Goal: Find specific page/section: Find specific page/section

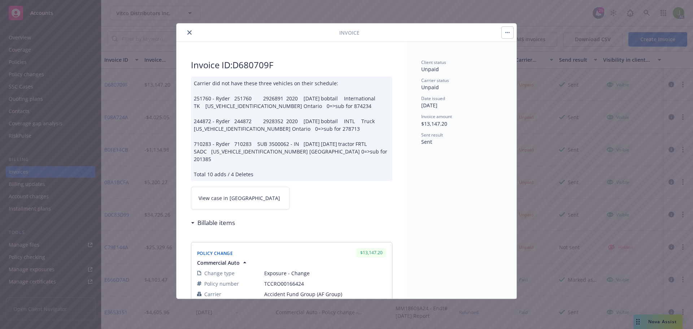
click at [189, 32] on icon "close" at bounding box center [189, 32] width 4 height 4
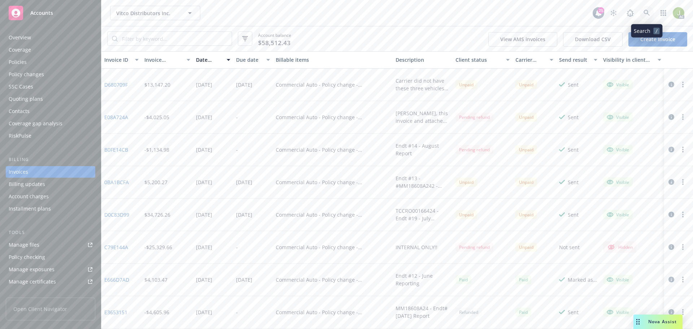
click at [642, 14] on link at bounding box center [647, 13] width 14 height 14
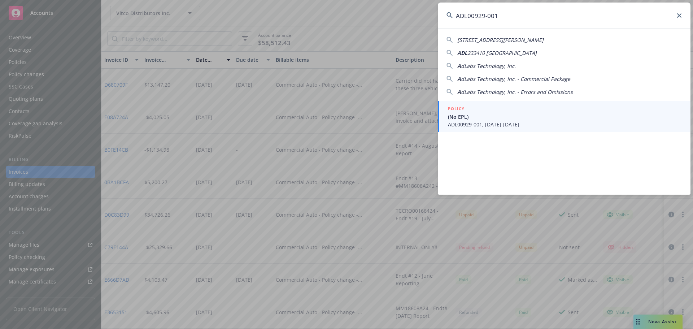
type input "ADL00929-001"
click at [489, 113] on span "(No EPL)" at bounding box center [565, 117] width 234 height 8
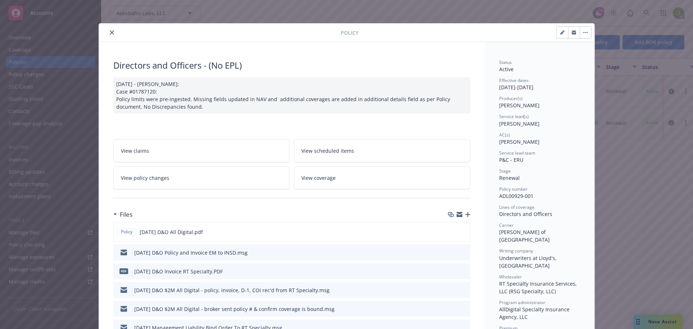
click at [110, 32] on icon "close" at bounding box center [112, 32] width 4 height 4
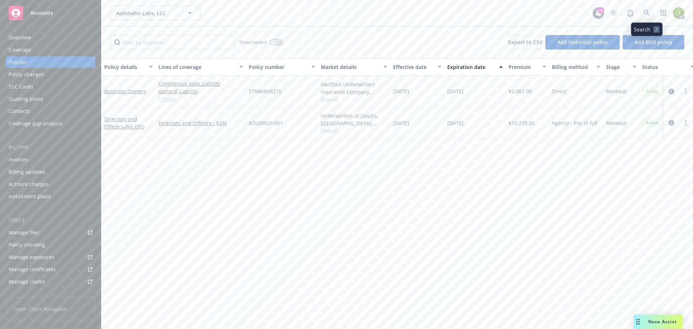
click at [647, 12] on icon at bounding box center [647, 13] width 7 height 7
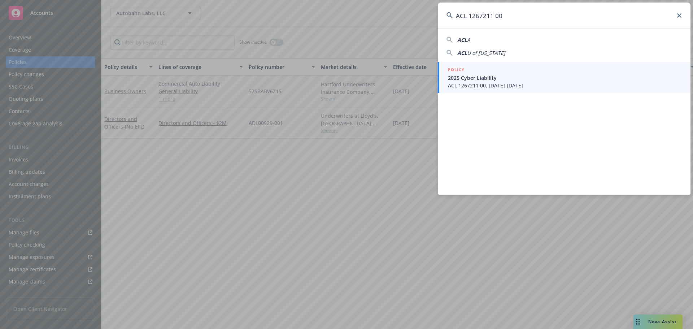
type input "ACL 1267211 00"
click at [514, 79] on span "2025 Cyber Liability" at bounding box center [565, 78] width 234 height 8
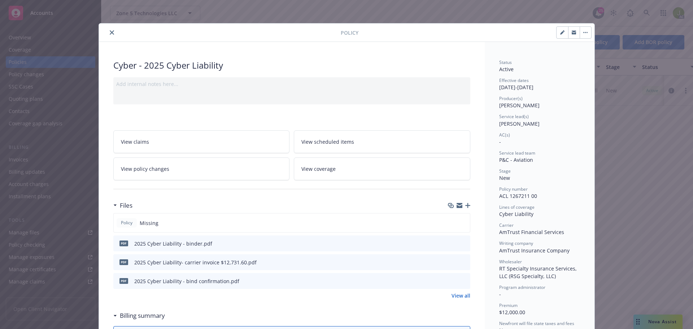
click at [462, 260] on icon "preview file" at bounding box center [463, 261] width 7 height 5
click at [110, 32] on icon "close" at bounding box center [112, 32] width 4 height 4
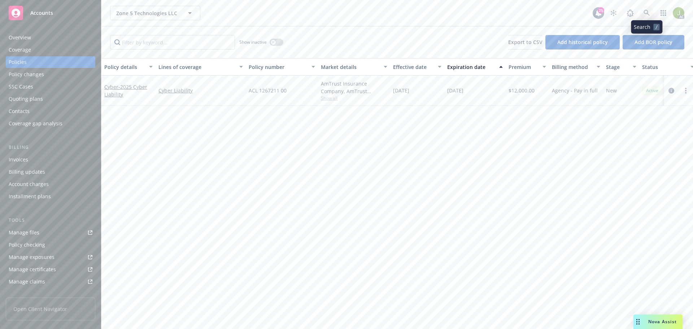
click at [651, 14] on link at bounding box center [647, 13] width 14 height 14
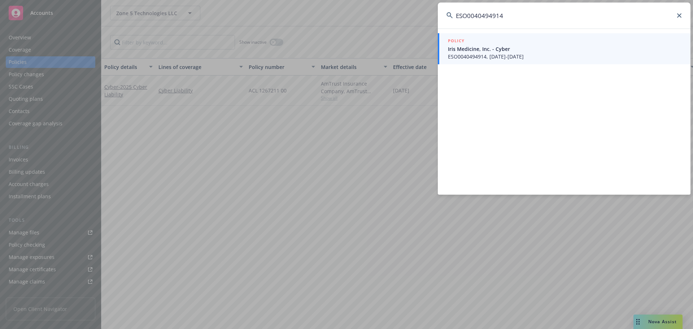
type input "ESO0040494914"
click at [556, 47] on span "Iris Medicine, Inc. - Cyber" at bounding box center [565, 49] width 234 height 8
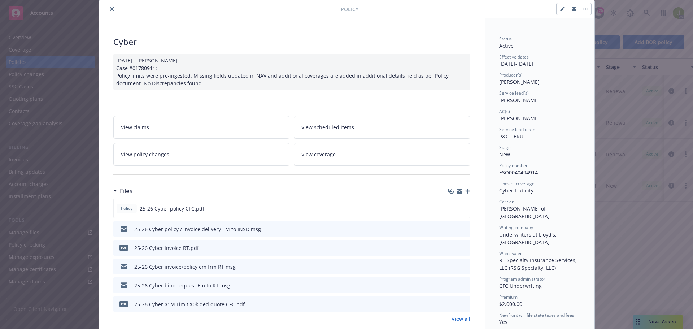
scroll to position [36, 0]
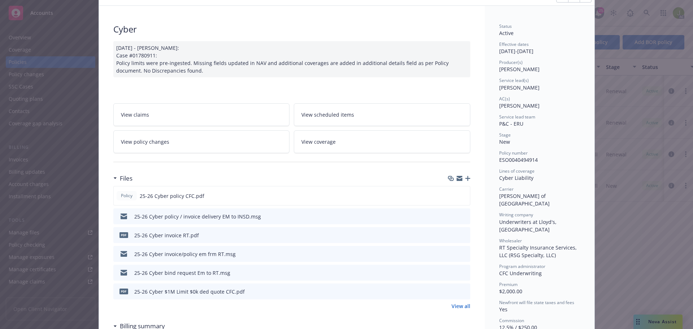
click at [463, 235] on icon "preview file" at bounding box center [463, 234] width 7 height 5
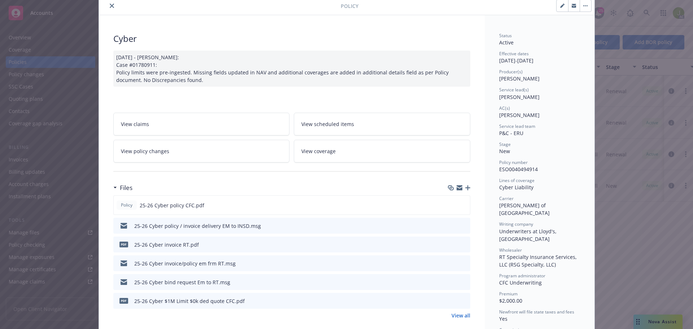
scroll to position [0, 0]
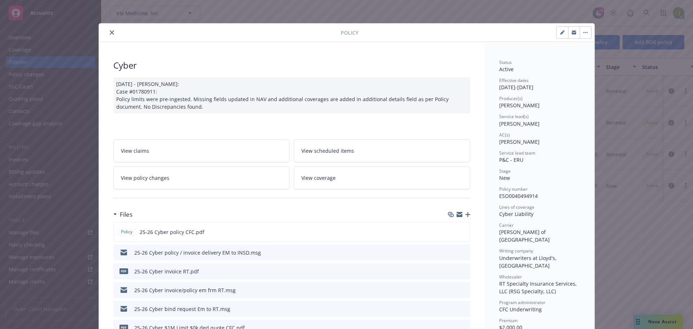
click at [110, 32] on icon "close" at bounding box center [112, 32] width 4 height 4
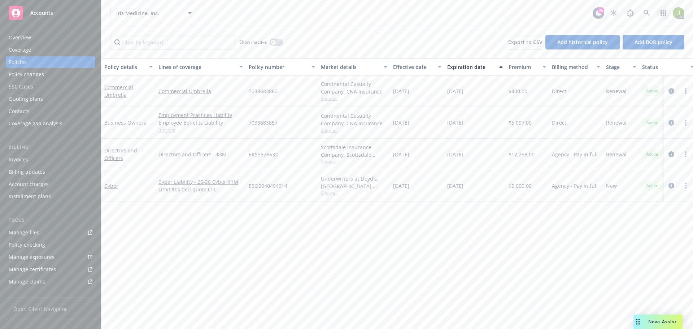
click at [659, 14] on link "button" at bounding box center [664, 13] width 14 height 14
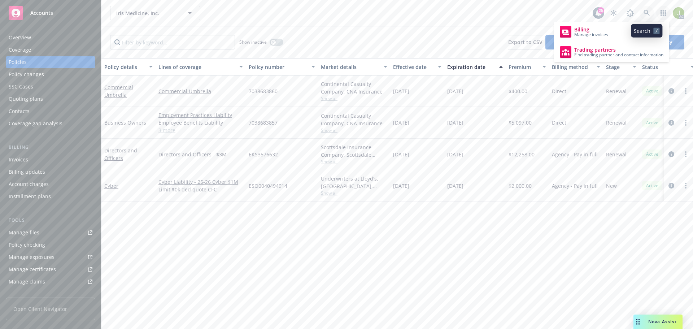
click at [649, 14] on icon at bounding box center [647, 13] width 6 height 6
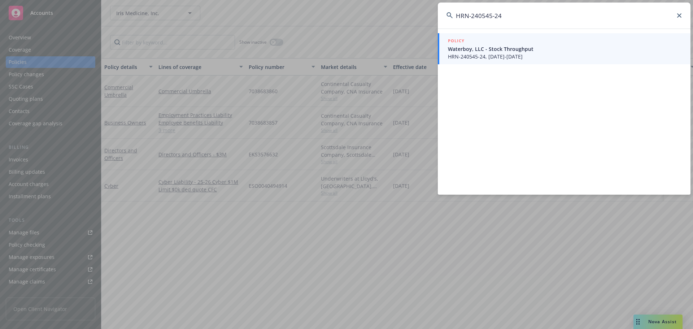
type input "HRN-240545-24"
click at [501, 47] on span "Waterboy, LLC - Stock Throughput" at bounding box center [565, 49] width 234 height 8
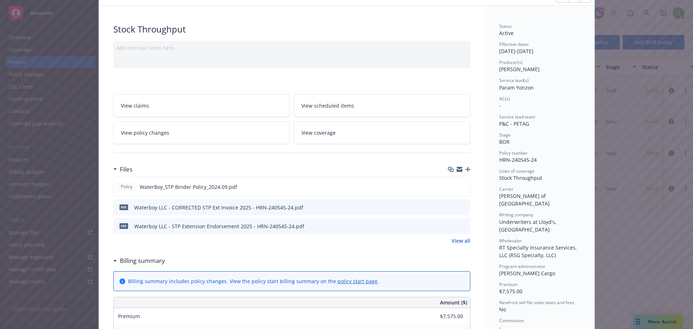
scroll to position [72, 0]
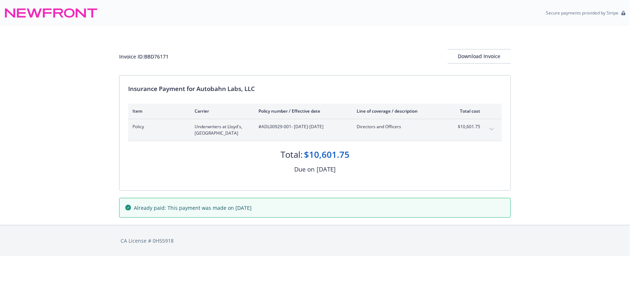
click at [486, 128] on button "expand content" at bounding box center [492, 130] width 12 height 12
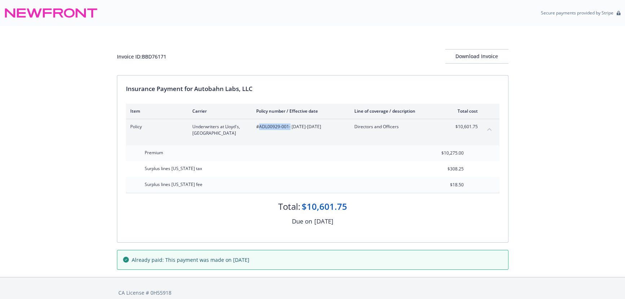
drag, startPoint x: 289, startPoint y: 127, endPoint x: 260, endPoint y: 126, distance: 29.3
click at [260, 126] on span "#ADL00929-001 - [DATE]-[DATE]" at bounding box center [299, 127] width 87 height 7
copy span "ADL00929-001"
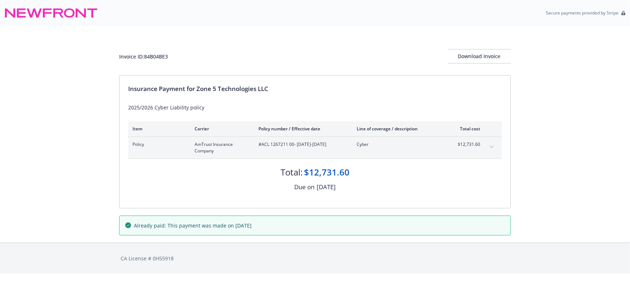
click at [491, 149] on button "expand content" at bounding box center [492, 147] width 12 height 12
